Goal: Task Accomplishment & Management: Manage account settings

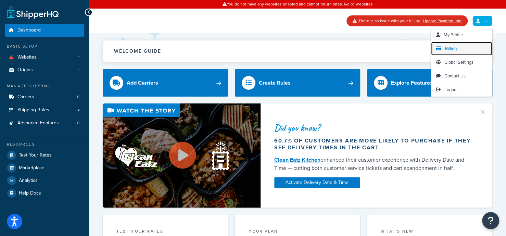
click at [470, 49] on link "Billing" at bounding box center [461, 49] width 61 height 14
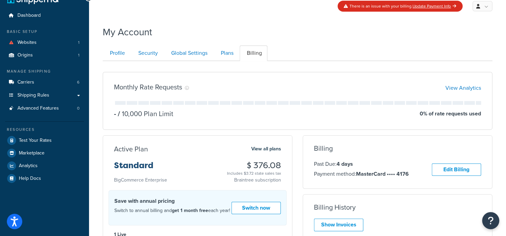
scroll to position [15, 0]
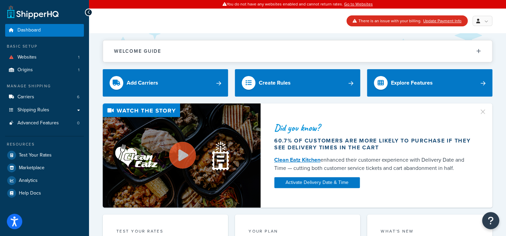
click at [301, 37] on div "Welcome Guide ShipperHQ: An Overview Carrier Setup Shipping Rules Overview Comm…" at bounding box center [298, 47] width 390 height 29
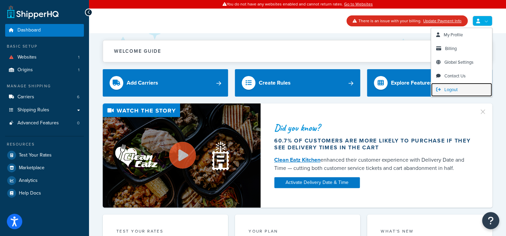
click at [454, 89] on span "Logout" at bounding box center [451, 89] width 13 height 7
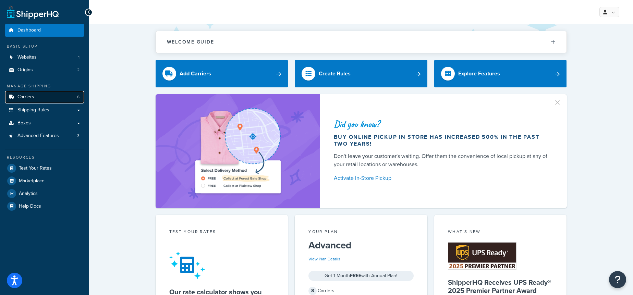
click at [45, 100] on link "Carriers 6" at bounding box center [44, 97] width 79 height 13
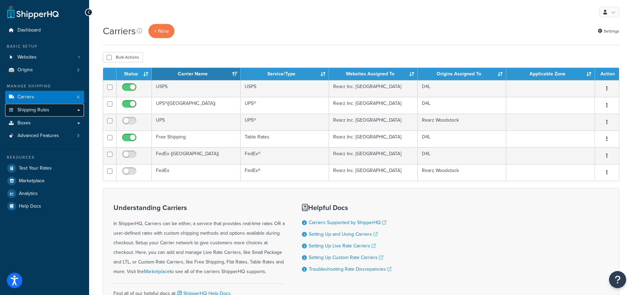
drag, startPoint x: 39, startPoint y: 112, endPoint x: 70, endPoint y: 108, distance: 30.7
click at [39, 112] on span "Shipping Rules" at bounding box center [33, 110] width 32 height 6
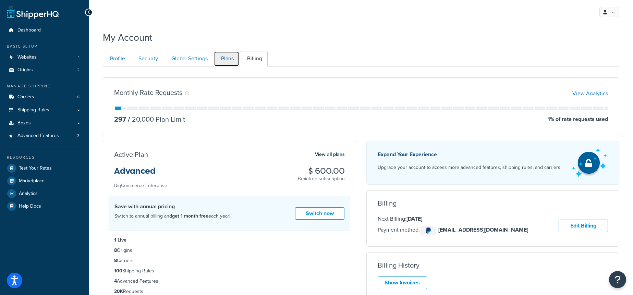
click at [223, 54] on link "Plans" at bounding box center [226, 58] width 25 height 15
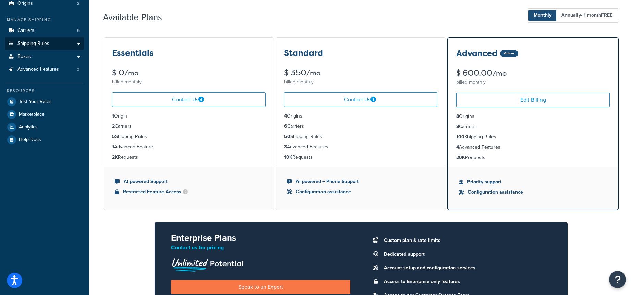
scroll to position [57, 0]
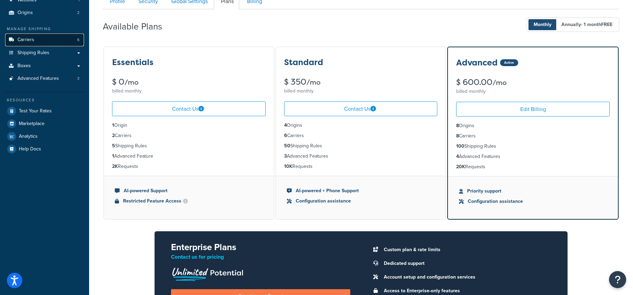
click at [66, 40] on link "Carriers 6" at bounding box center [44, 40] width 79 height 13
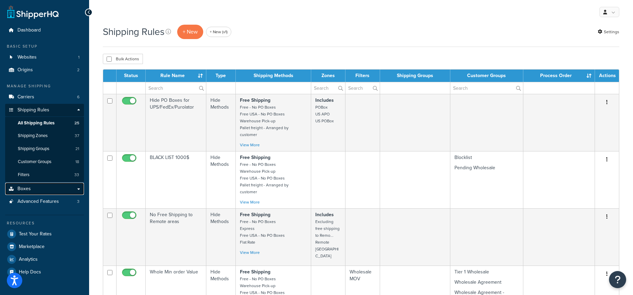
click at [34, 188] on link "Boxes" at bounding box center [44, 189] width 79 height 13
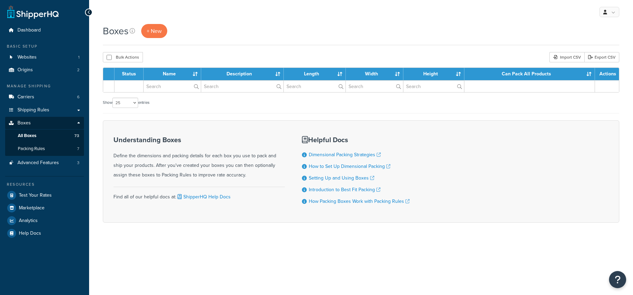
select select "25"
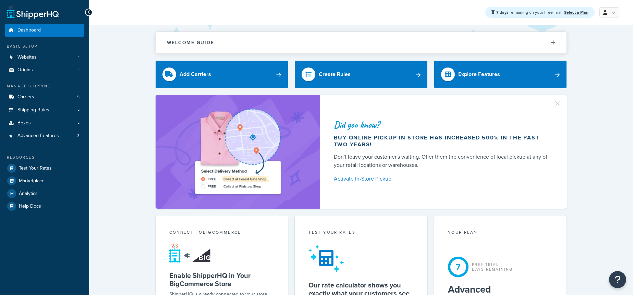
click at [156, 161] on div at bounding box center [238, 152] width 164 height 114
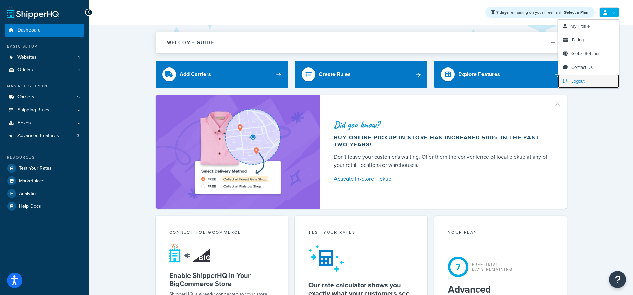
click at [572, 82] on span "Logout" at bounding box center [577, 81] width 13 height 7
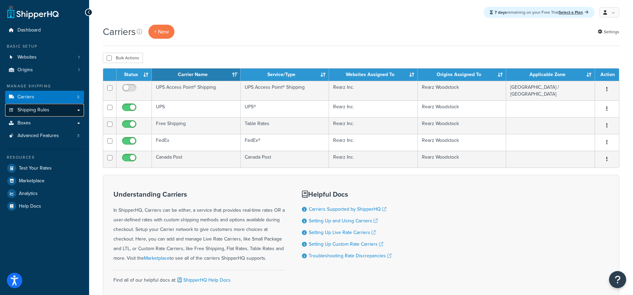
click at [53, 110] on link "Shipping Rules" at bounding box center [44, 110] width 79 height 13
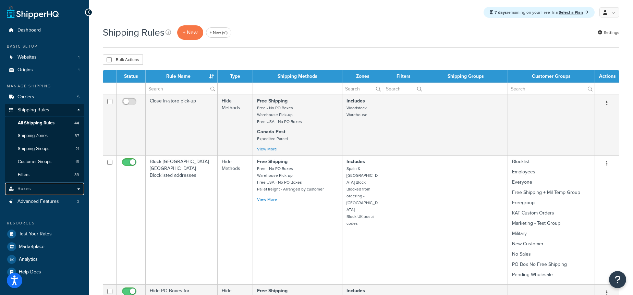
click at [45, 186] on link "Boxes" at bounding box center [44, 189] width 79 height 13
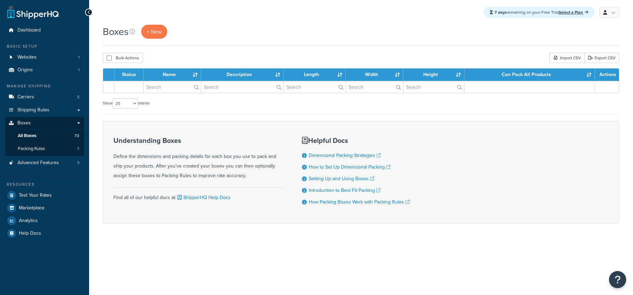
select select "25"
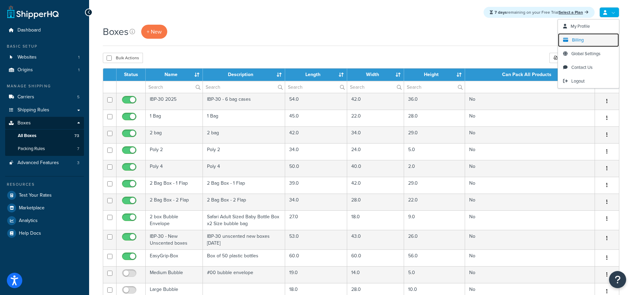
click at [578, 40] on span "Billing" at bounding box center [578, 40] width 12 height 7
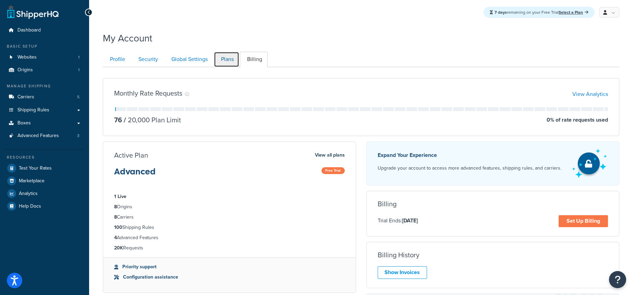
click at [228, 61] on link "Plans" at bounding box center [226, 59] width 25 height 15
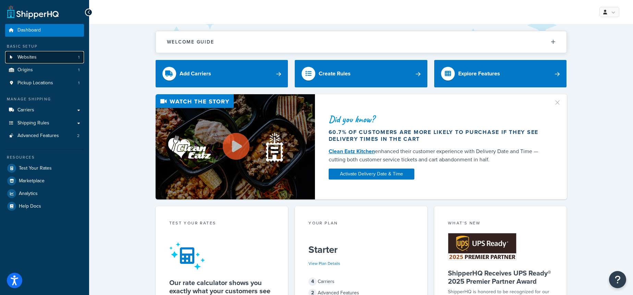
drag, startPoint x: 41, startPoint y: 60, endPoint x: 46, endPoint y: 60, distance: 4.1
click at [41, 60] on link "Websites 1" at bounding box center [44, 57] width 79 height 13
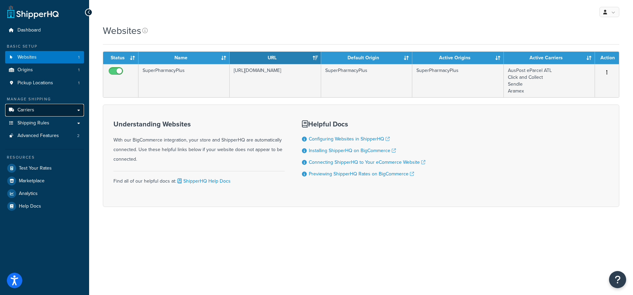
click at [46, 107] on link "Carriers" at bounding box center [44, 110] width 79 height 13
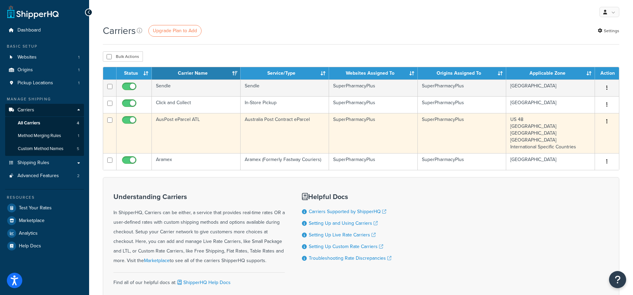
click at [194, 128] on td "AusPost eParcel ATL" at bounding box center [196, 133] width 89 height 40
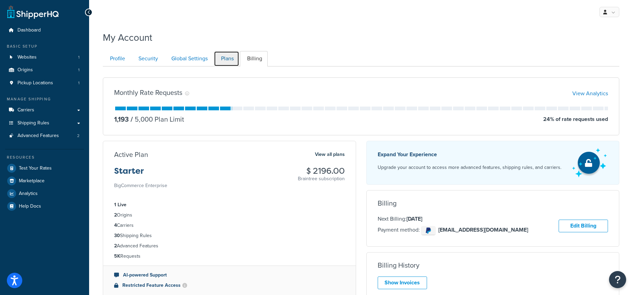
click at [221, 54] on link "Plans" at bounding box center [226, 58] width 25 height 15
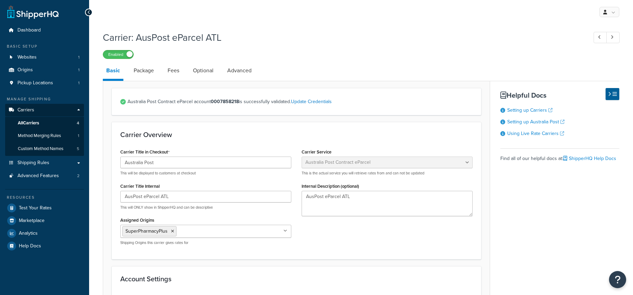
select select "eParcel"
drag, startPoint x: 139, startPoint y: 37, endPoint x: 264, endPoint y: 38, distance: 124.7
click at [264, 38] on h1 "Carrier: AusPost eParcel ATL" at bounding box center [342, 37] width 478 height 13
copy h1 "AusPost eParcel ATL"
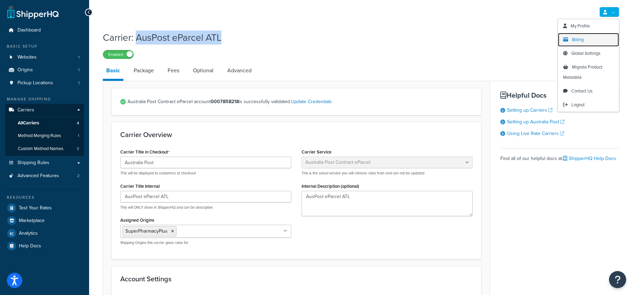
click at [580, 38] on span "Billing" at bounding box center [578, 39] width 12 height 7
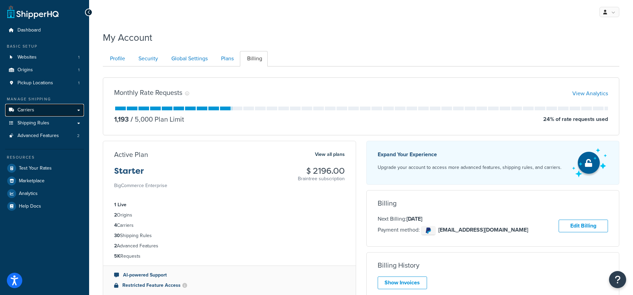
click at [32, 110] on span "Carriers" at bounding box center [25, 110] width 17 height 6
